Goal: Information Seeking & Learning: Find specific fact

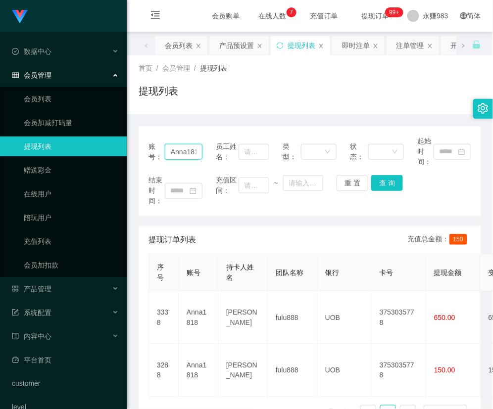
drag, startPoint x: 0, startPoint y: 0, endPoint x: 189, endPoint y: 146, distance: 239.5
click at [189, 146] on input "Anna1818" at bounding box center [184, 152] width 38 height 16
click at [188, 146] on input "Anna1818" at bounding box center [184, 152] width 38 height 16
paste input "kelvinlls84"
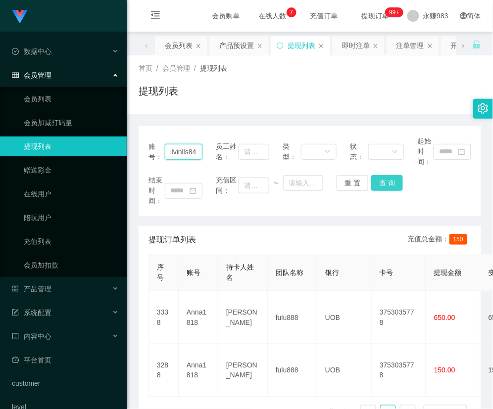
type input "kelvinlls84"
click at [387, 178] on button "查 询" at bounding box center [387, 183] width 32 height 16
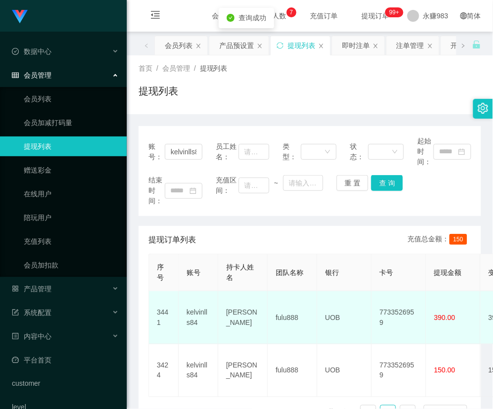
click at [240, 319] on td "[PERSON_NAME]" at bounding box center [242, 317] width 49 height 53
copy td "[PERSON_NAME]"
